Goal: Browse casually: Explore the website without a specific task or goal

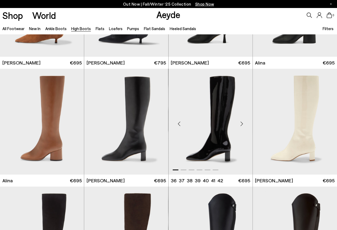
scroll to position [671, 0]
click at [243, 124] on div "Next slide" at bounding box center [242, 124] width 16 height 16
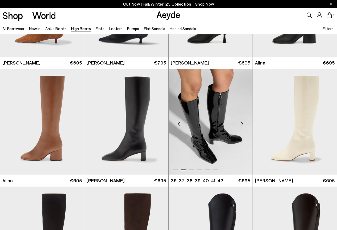
click at [243, 124] on div "Next slide" at bounding box center [242, 124] width 16 height 16
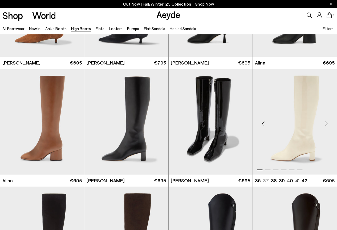
click at [326, 123] on div "Next slide" at bounding box center [326, 124] width 16 height 16
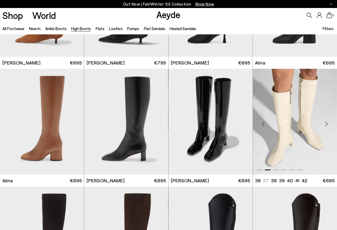
click at [326, 123] on div "Next slide" at bounding box center [326, 124] width 16 height 16
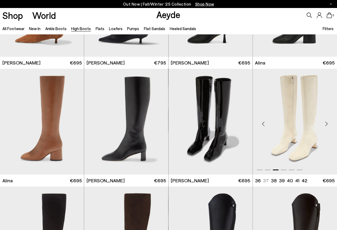
click at [326, 123] on div "Next slide" at bounding box center [326, 124] width 16 height 16
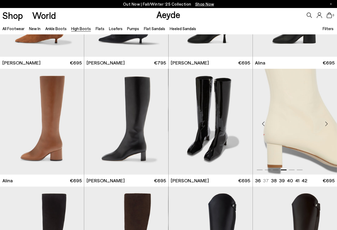
click at [326, 123] on div "Next slide" at bounding box center [326, 124] width 16 height 16
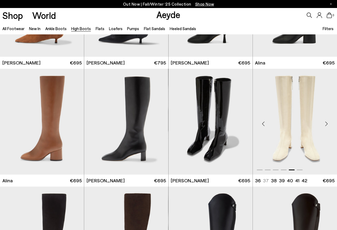
click at [326, 123] on div "Next slide" at bounding box center [326, 124] width 16 height 16
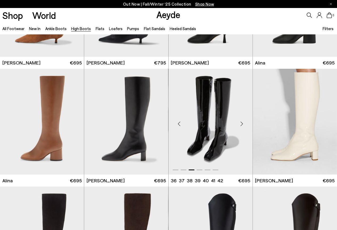
click at [238, 123] on div "Next slide" at bounding box center [242, 124] width 16 height 16
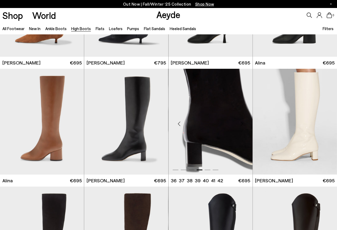
click at [238, 123] on div "Next slide" at bounding box center [242, 124] width 16 height 16
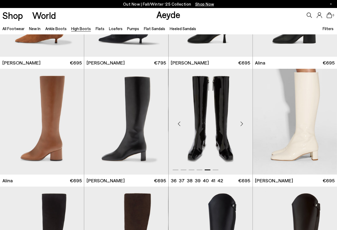
click at [238, 123] on div "Next slide" at bounding box center [242, 124] width 16 height 16
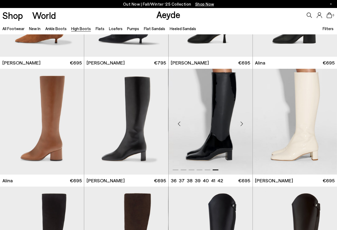
click at [238, 123] on div "Next slide" at bounding box center [242, 124] width 16 height 16
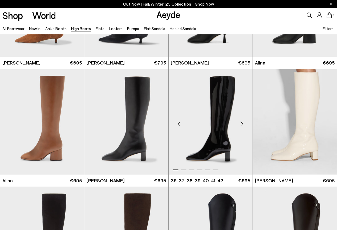
click at [238, 123] on div "Next slide" at bounding box center [242, 124] width 16 height 16
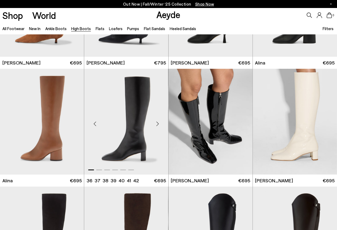
click at [159, 123] on div "Next slide" at bounding box center [158, 124] width 16 height 16
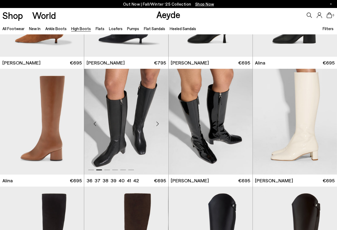
click at [159, 123] on div "Next slide" at bounding box center [158, 124] width 16 height 16
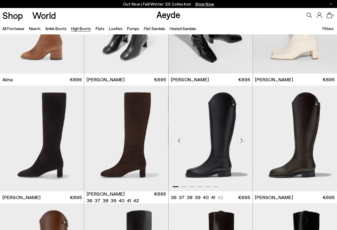
scroll to position [778, 0]
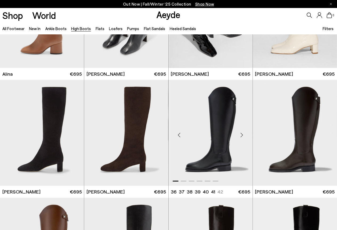
click at [244, 134] on div "Next slide" at bounding box center [242, 135] width 16 height 16
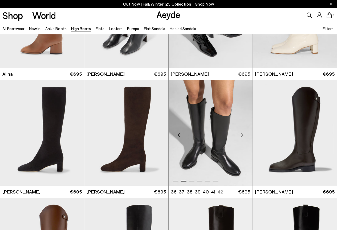
click at [244, 134] on div "Next slide" at bounding box center [242, 135] width 16 height 16
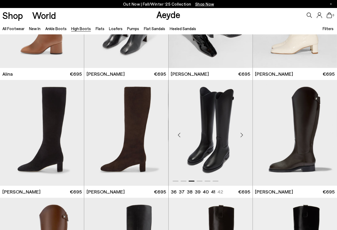
click at [244, 134] on div "Next slide" at bounding box center [242, 135] width 16 height 16
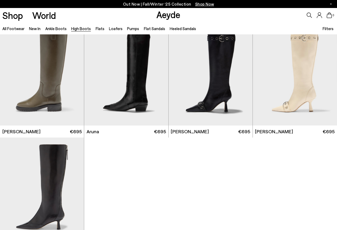
scroll to position [1097, 0]
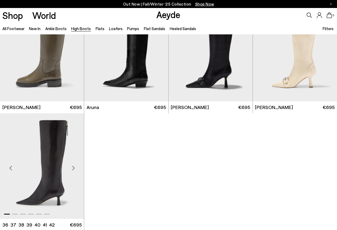
click at [77, 166] on div "Next slide" at bounding box center [73, 168] width 16 height 16
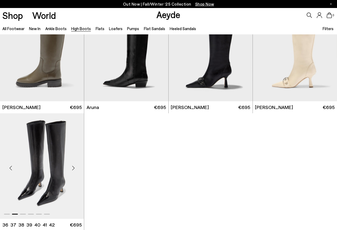
click at [77, 166] on div "Next slide" at bounding box center [73, 168] width 16 height 16
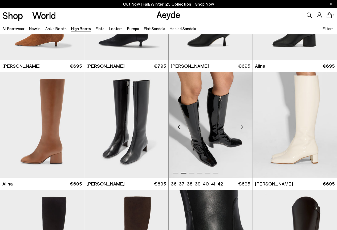
scroll to position [671, 0]
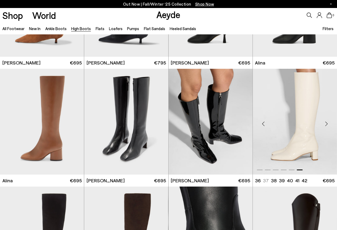
click at [327, 121] on div "Next slide" at bounding box center [326, 124] width 16 height 16
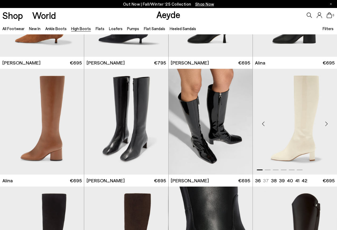
click at [327, 121] on div "Next slide" at bounding box center [326, 124] width 16 height 16
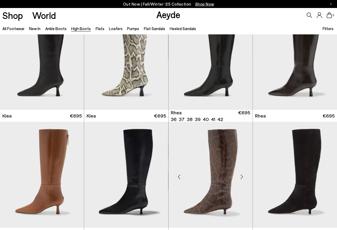
scroll to position [431, 0]
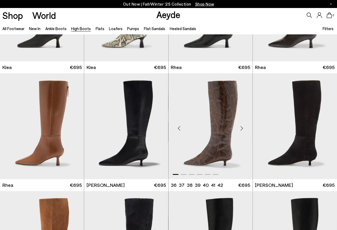
click at [239, 128] on div "Next slide" at bounding box center [242, 128] width 16 height 16
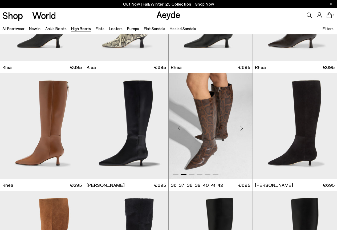
click at [239, 128] on div "Next slide" at bounding box center [242, 128] width 16 height 16
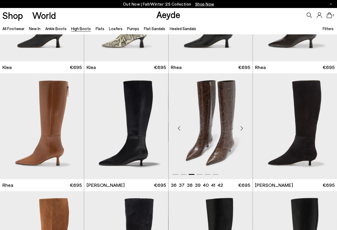
click at [239, 128] on div "Next slide" at bounding box center [242, 128] width 16 height 16
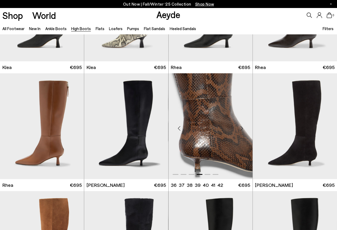
click at [239, 128] on div "Next slide" at bounding box center [242, 128] width 16 height 16
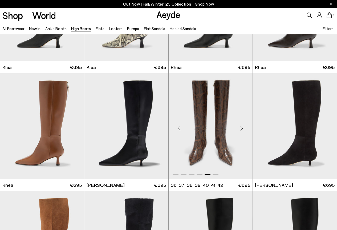
click at [239, 128] on div "Next slide" at bounding box center [242, 128] width 16 height 16
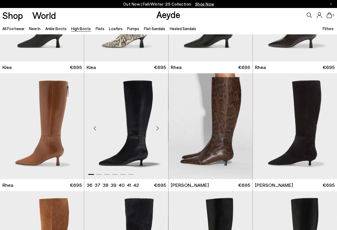
click at [159, 124] on div "Next slide" at bounding box center [158, 128] width 16 height 16
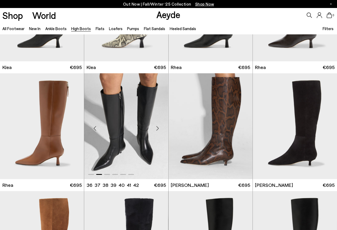
click at [159, 124] on div "Next slide" at bounding box center [158, 128] width 16 height 16
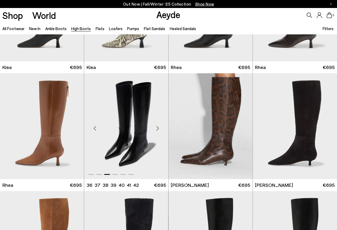
click at [159, 124] on div "Next slide" at bounding box center [158, 128] width 16 height 16
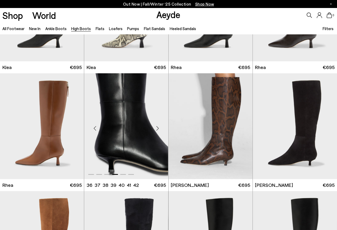
click at [159, 124] on div "Next slide" at bounding box center [158, 128] width 16 height 16
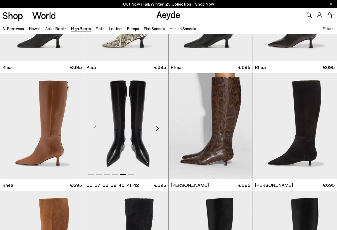
scroll to position [511, 0]
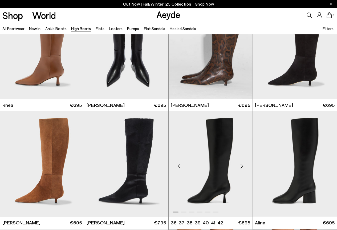
click at [240, 164] on div "Next slide" at bounding box center [242, 166] width 16 height 16
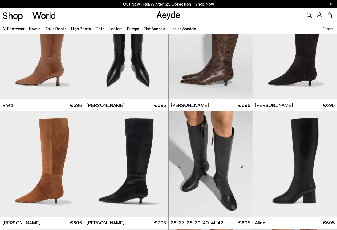
click at [240, 164] on div "Next slide" at bounding box center [242, 166] width 16 height 16
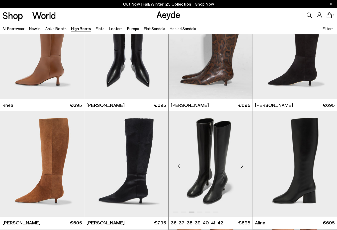
click at [240, 164] on div "Next slide" at bounding box center [242, 166] width 16 height 16
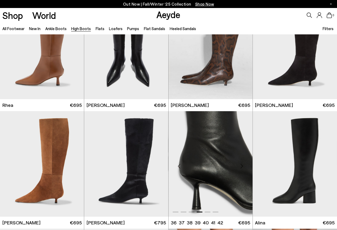
click at [240, 164] on div "Next slide" at bounding box center [242, 166] width 16 height 16
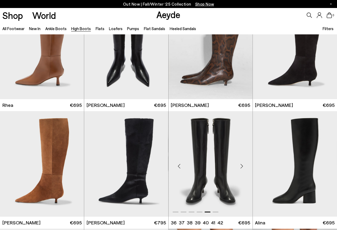
click at [240, 164] on div "Next slide" at bounding box center [242, 166] width 16 height 16
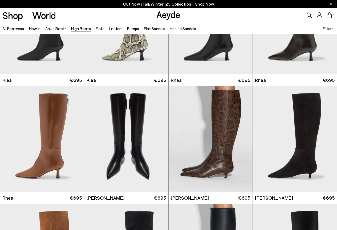
scroll to position [325, 0]
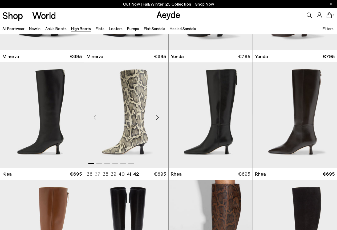
click at [157, 117] on div "Next slide" at bounding box center [158, 117] width 16 height 16
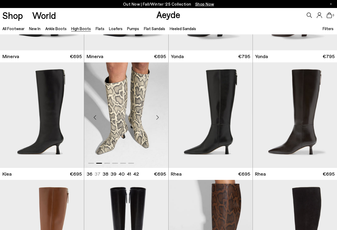
click at [157, 117] on div "Next slide" at bounding box center [158, 117] width 16 height 16
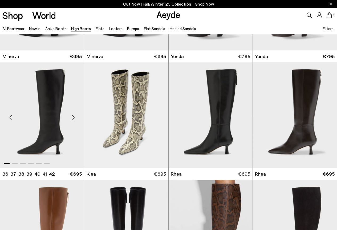
click at [66, 119] on div "Next slide" at bounding box center [73, 117] width 16 height 16
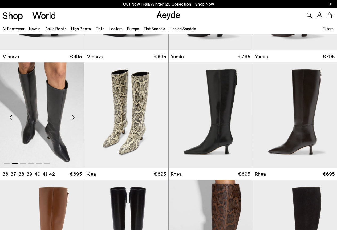
click at [66, 119] on div "Next slide" at bounding box center [73, 117] width 16 height 16
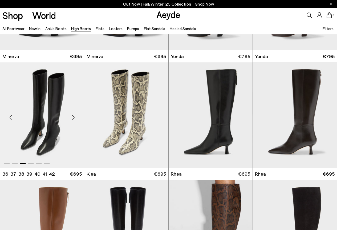
click at [66, 119] on div "Next slide" at bounding box center [73, 117] width 16 height 16
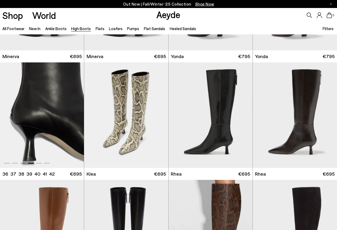
click at [66, 119] on div "Next slide" at bounding box center [73, 117] width 16 height 16
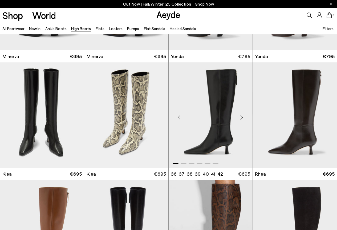
click at [242, 119] on div "Next slide" at bounding box center [242, 117] width 16 height 16
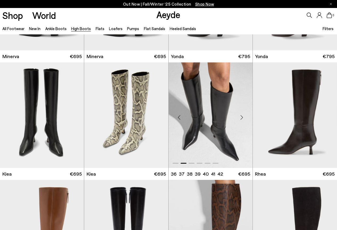
click at [242, 119] on div "Next slide" at bounding box center [242, 117] width 16 height 16
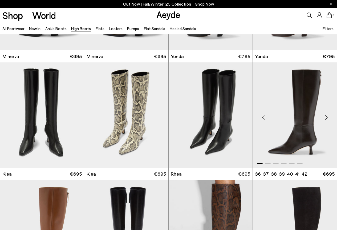
click at [326, 117] on div "Next slide" at bounding box center [326, 117] width 16 height 16
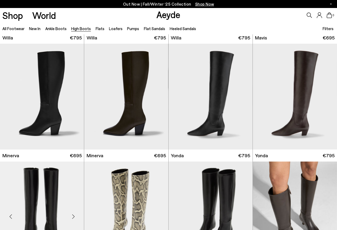
scroll to position [218, 0]
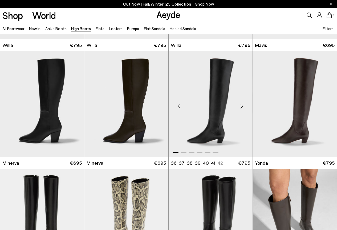
click at [243, 108] on div "Next slide" at bounding box center [242, 106] width 16 height 16
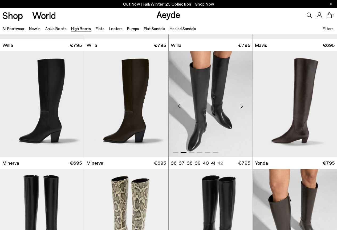
click at [243, 108] on div "Next slide" at bounding box center [242, 106] width 16 height 16
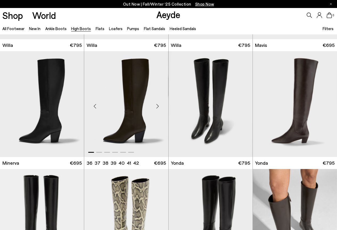
click at [159, 107] on div "Next slide" at bounding box center [158, 106] width 16 height 16
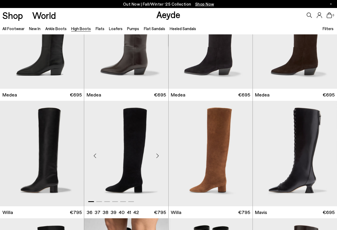
scroll to position [0, 0]
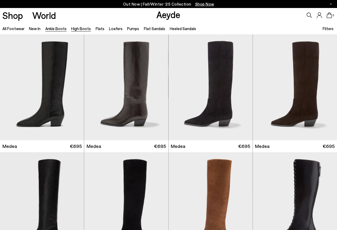
click at [58, 29] on link "Ankle Boots" at bounding box center [55, 28] width 21 height 5
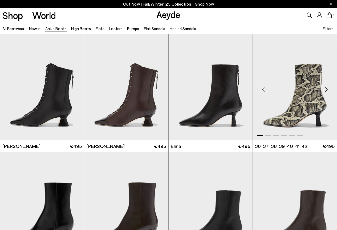
click at [329, 87] on div "Next slide" at bounding box center [326, 89] width 16 height 16
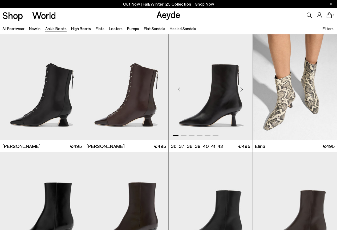
click at [242, 86] on div "Next slide" at bounding box center [242, 89] width 16 height 16
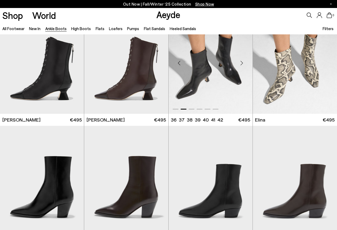
scroll to position [107, 0]
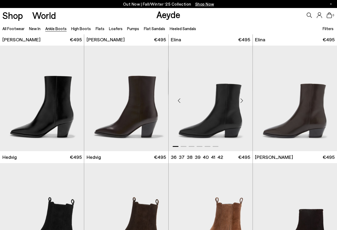
click at [240, 101] on div "Next slide" at bounding box center [242, 100] width 16 height 16
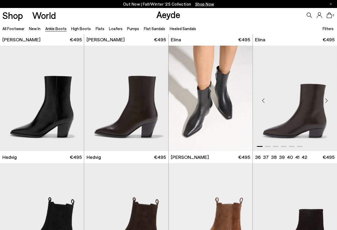
click at [328, 102] on div "Next slide" at bounding box center [326, 100] width 16 height 16
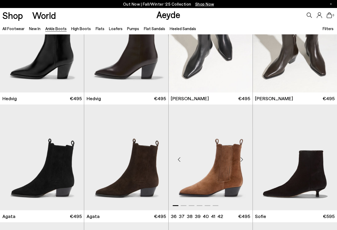
scroll to position [186, 0]
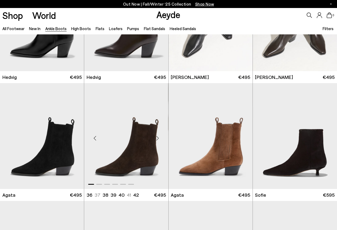
click at [154, 135] on div "Next slide" at bounding box center [158, 138] width 16 height 16
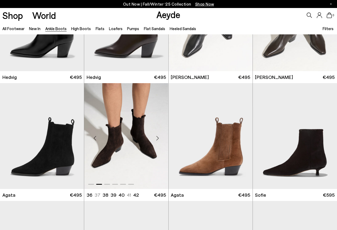
click at [154, 135] on div "Next slide" at bounding box center [158, 138] width 16 height 16
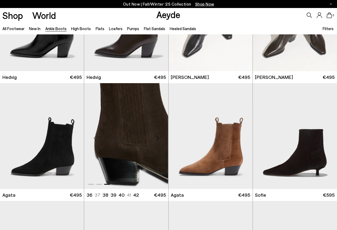
click at [154, 135] on div "Next slide" at bounding box center [158, 138] width 16 height 16
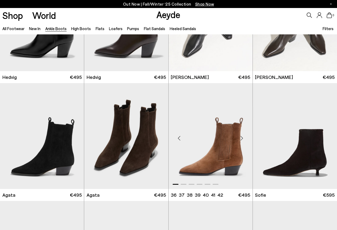
click at [243, 139] on div "Next slide" at bounding box center [242, 138] width 16 height 16
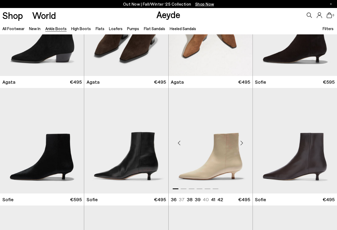
scroll to position [320, 0]
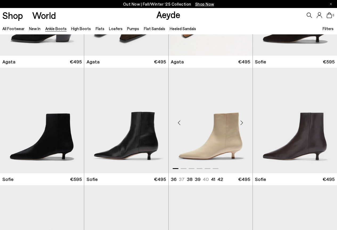
click at [240, 123] on div "Next slide" at bounding box center [242, 123] width 16 height 16
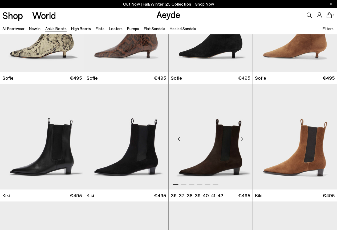
scroll to position [533, 0]
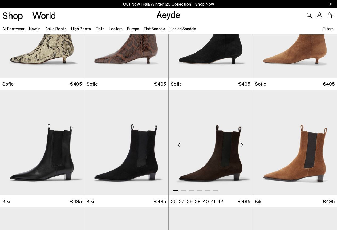
click at [242, 143] on div "Next slide" at bounding box center [242, 145] width 16 height 16
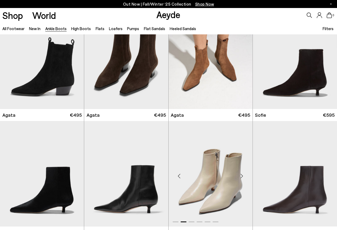
scroll to position [213, 0]
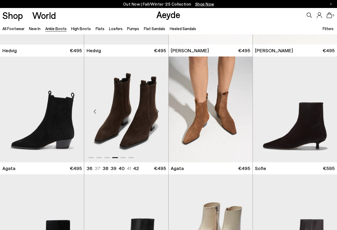
click at [158, 112] on div "Next slide" at bounding box center [158, 112] width 16 height 16
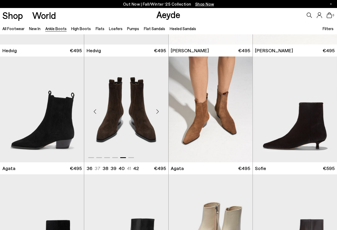
click at [158, 112] on div "Next slide" at bounding box center [158, 112] width 16 height 16
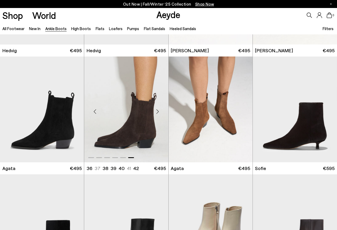
click at [158, 112] on div "Next slide" at bounding box center [158, 112] width 16 height 16
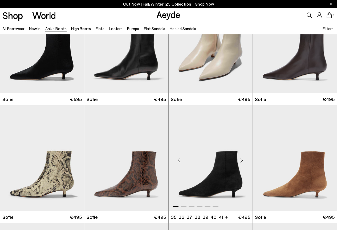
scroll to position [506, 0]
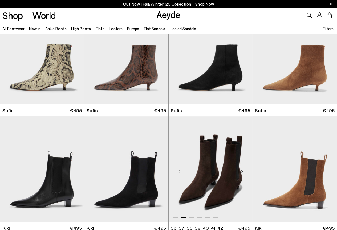
click at [244, 171] on div "Next slide" at bounding box center [242, 171] width 16 height 16
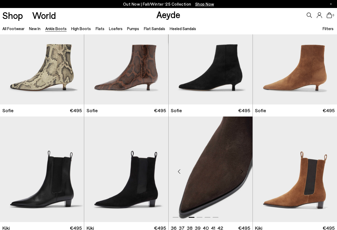
click at [244, 171] on div "Next slide" at bounding box center [242, 171] width 16 height 16
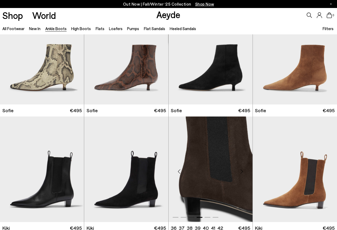
click at [244, 171] on div "Next slide" at bounding box center [242, 171] width 16 height 16
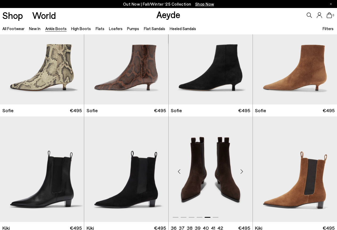
click at [244, 171] on div "Next slide" at bounding box center [242, 171] width 16 height 16
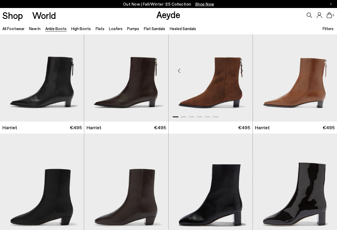
scroll to position [772, 0]
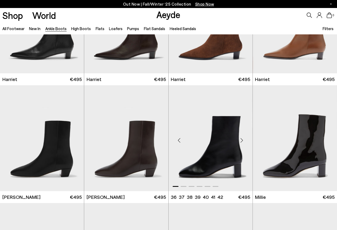
click at [244, 140] on div "Next slide" at bounding box center [242, 140] width 16 height 16
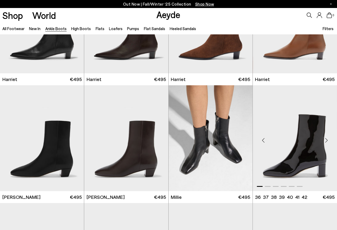
click at [326, 141] on div "Next slide" at bounding box center [326, 140] width 16 height 16
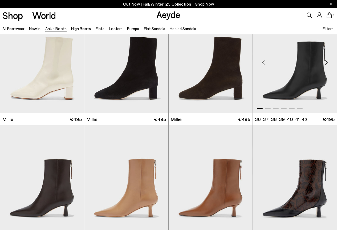
scroll to position [905, 0]
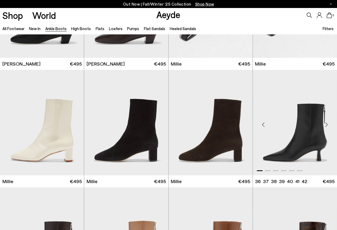
click at [327, 125] on div "Next slide" at bounding box center [326, 125] width 16 height 16
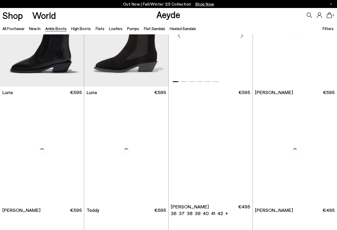
scroll to position [1411, 0]
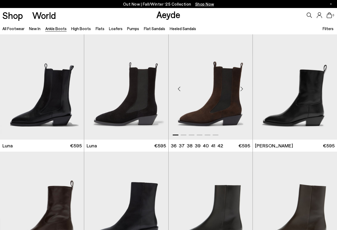
click at [243, 88] on div "Next slide" at bounding box center [242, 89] width 16 height 16
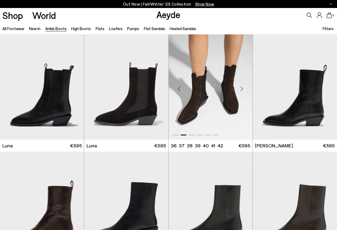
click at [243, 88] on div "Next slide" at bounding box center [242, 89] width 16 height 16
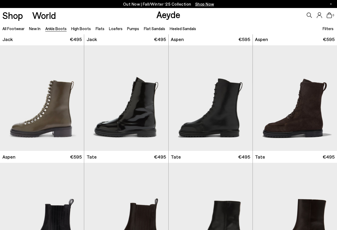
scroll to position [1971, 0]
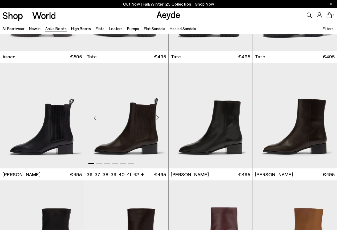
click at [158, 119] on div "Next slide" at bounding box center [158, 118] width 16 height 16
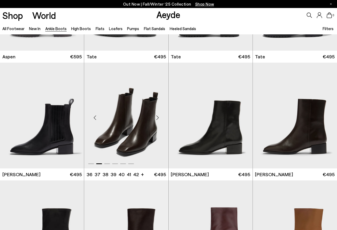
click at [158, 119] on div "Next slide" at bounding box center [158, 118] width 16 height 16
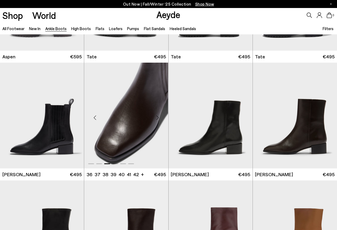
click at [158, 119] on div "Next slide" at bounding box center [158, 118] width 16 height 16
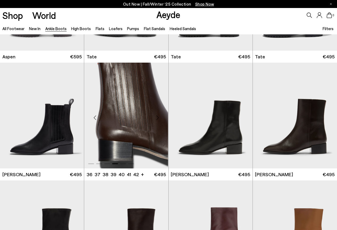
click at [158, 119] on div "Next slide" at bounding box center [158, 118] width 16 height 16
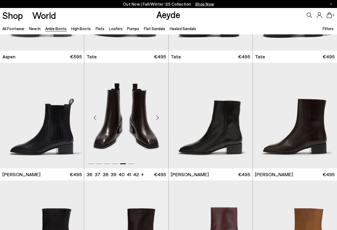
click at [158, 119] on div "Next slide" at bounding box center [158, 118] width 16 height 16
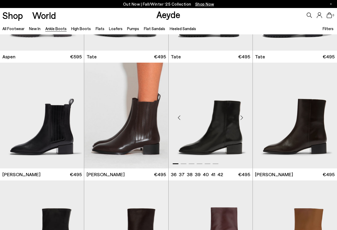
click at [246, 117] on div "Next slide" at bounding box center [242, 118] width 16 height 16
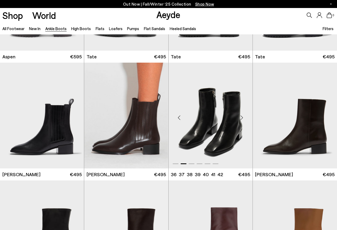
click at [246, 117] on div "Next slide" at bounding box center [242, 118] width 16 height 16
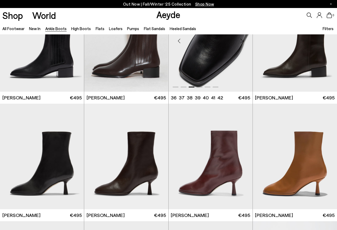
scroll to position [2077, 0]
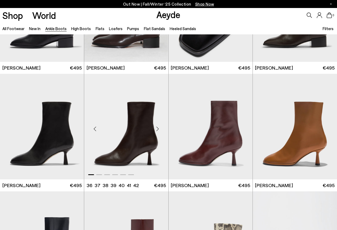
click at [160, 130] on div "Next slide" at bounding box center [158, 129] width 16 height 16
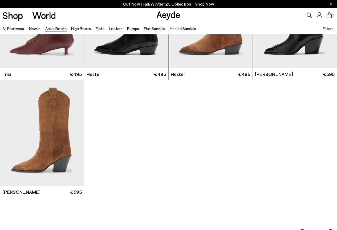
scroll to position [2317, 0]
